Goal: Check status: Check status

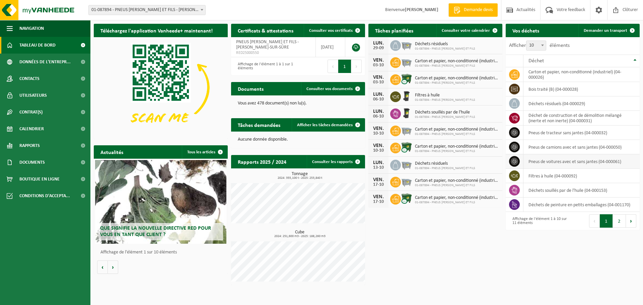
click at [517, 161] on icon at bounding box center [514, 161] width 7 height 7
click at [467, 32] on span "Consulter votre calendrier" at bounding box center [466, 30] width 48 height 4
